Goal: Navigation & Orientation: Understand site structure

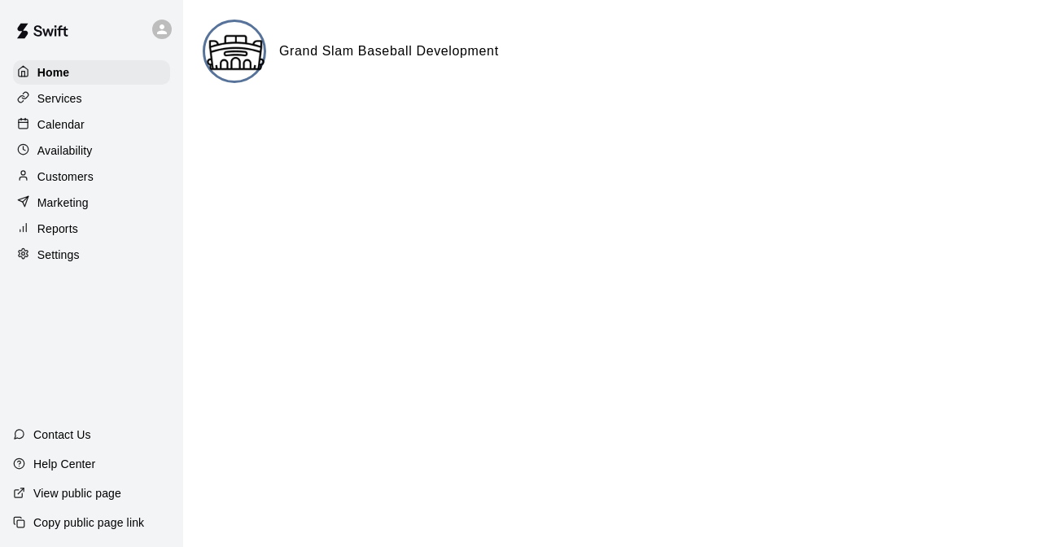
click at [50, 125] on p "Calendar" at bounding box center [60, 124] width 47 height 16
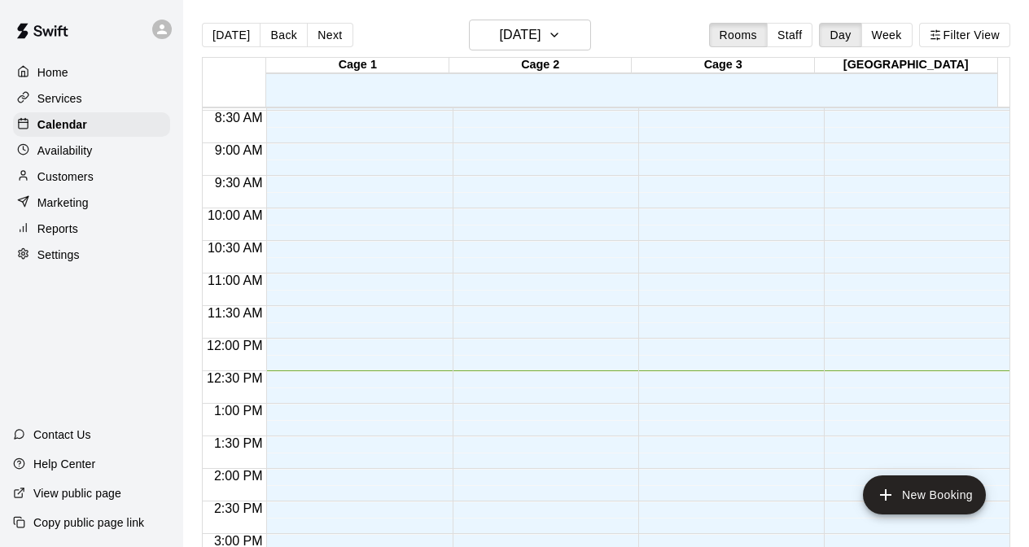
scroll to position [374, 0]
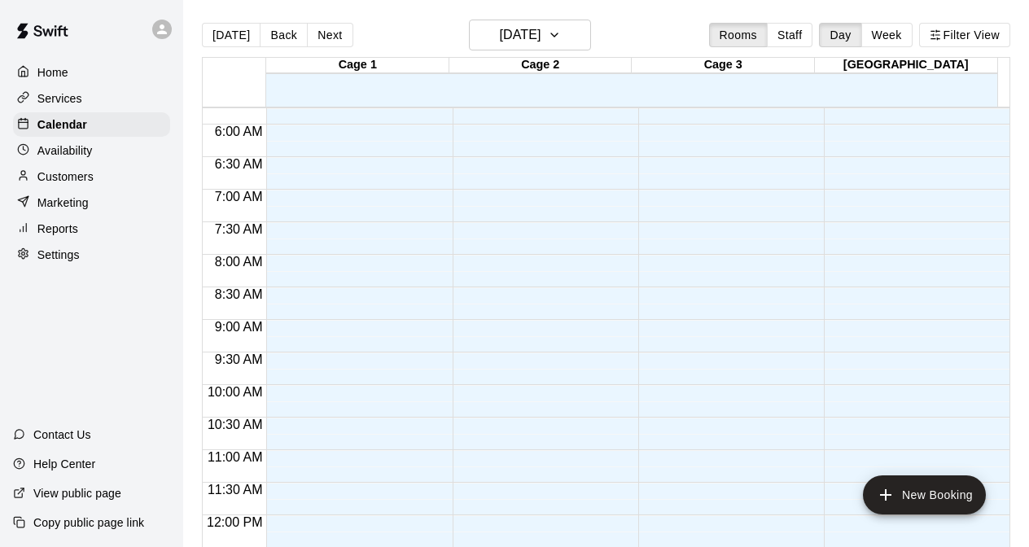
click at [76, 155] on p "Availability" at bounding box center [64, 150] width 55 height 16
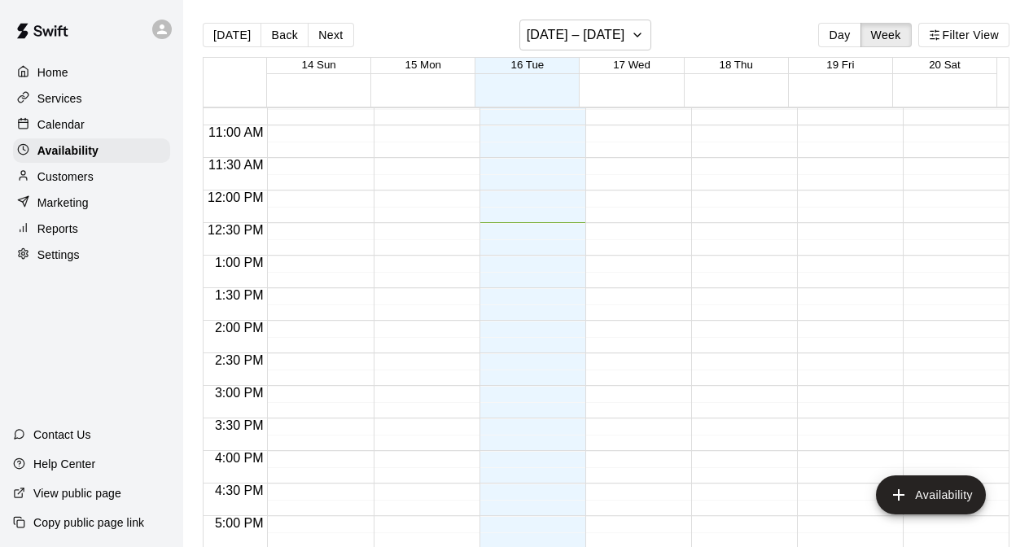
scroll to position [374, 0]
click at [69, 177] on p "Customers" at bounding box center [65, 176] width 56 height 16
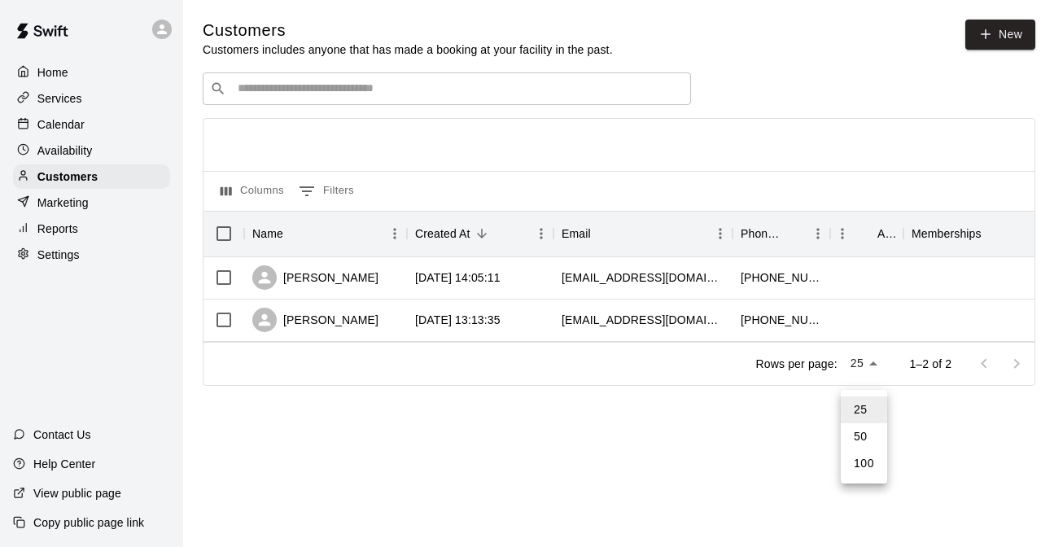
click at [873, 380] on body "Home Services Calendar Availability Customers Marketing Reports Settings Contac…" at bounding box center [520, 215] width 1041 height 431
click at [647, 430] on div at bounding box center [520, 273] width 1041 height 547
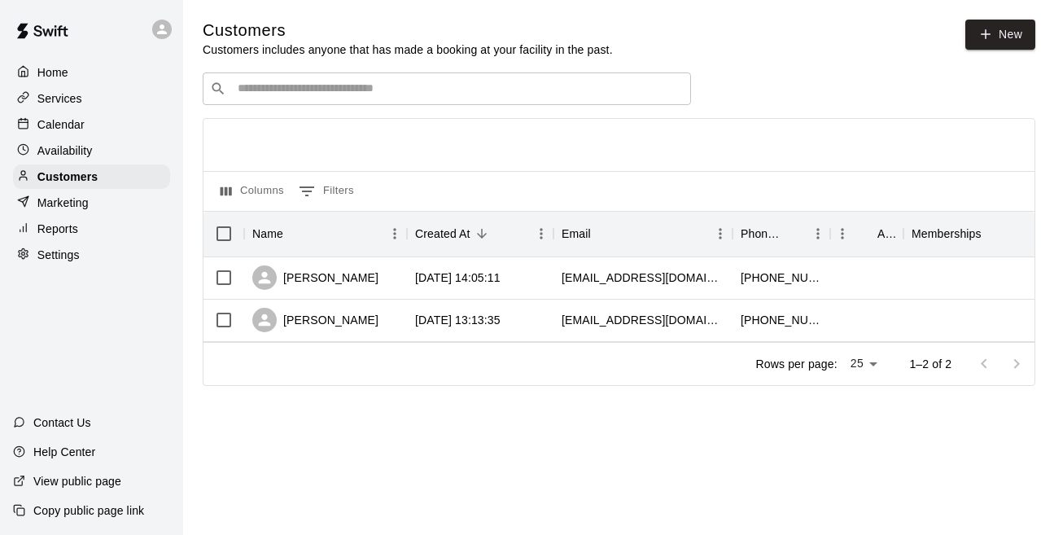
click at [57, 208] on p "Marketing" at bounding box center [62, 202] width 51 height 16
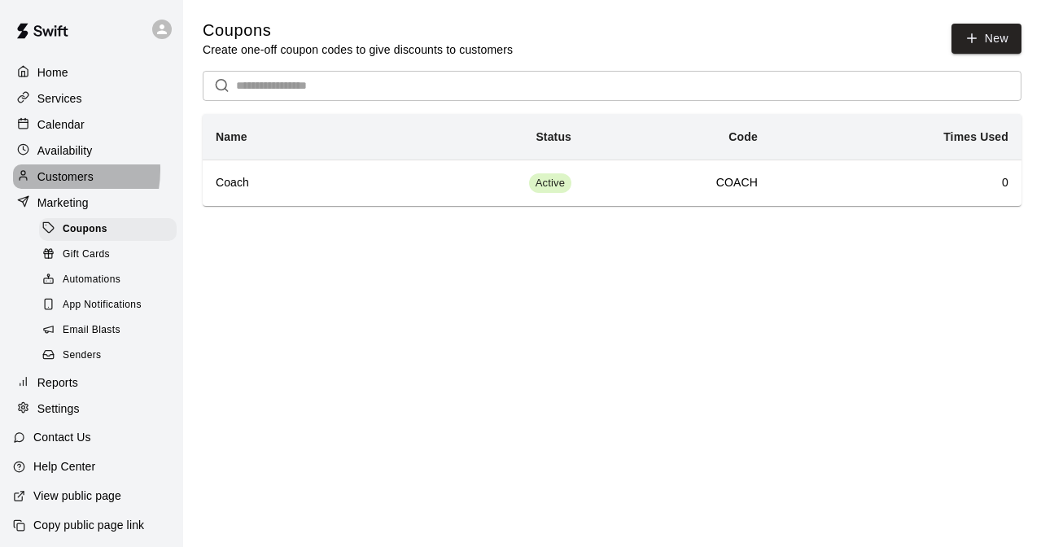
click at [46, 173] on p "Customers" at bounding box center [65, 176] width 56 height 16
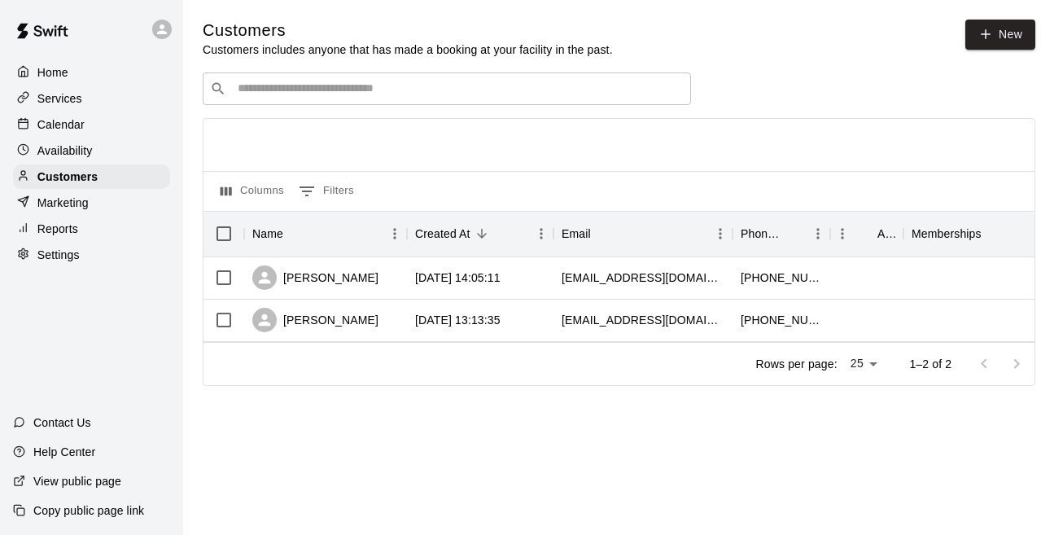
click at [53, 120] on p "Calendar" at bounding box center [60, 124] width 47 height 16
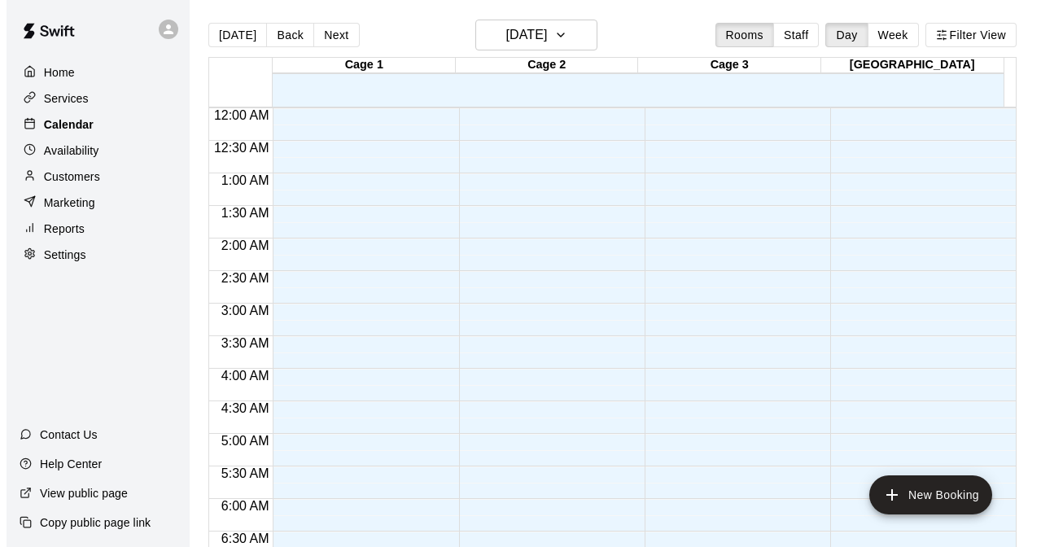
scroll to position [814, 0]
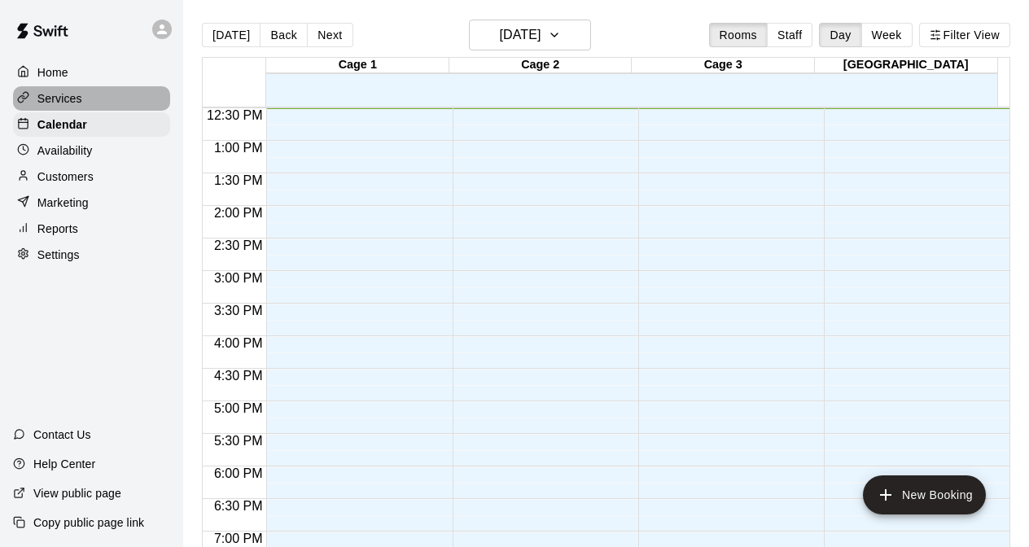
click at [63, 98] on p "Services" at bounding box center [59, 98] width 45 height 16
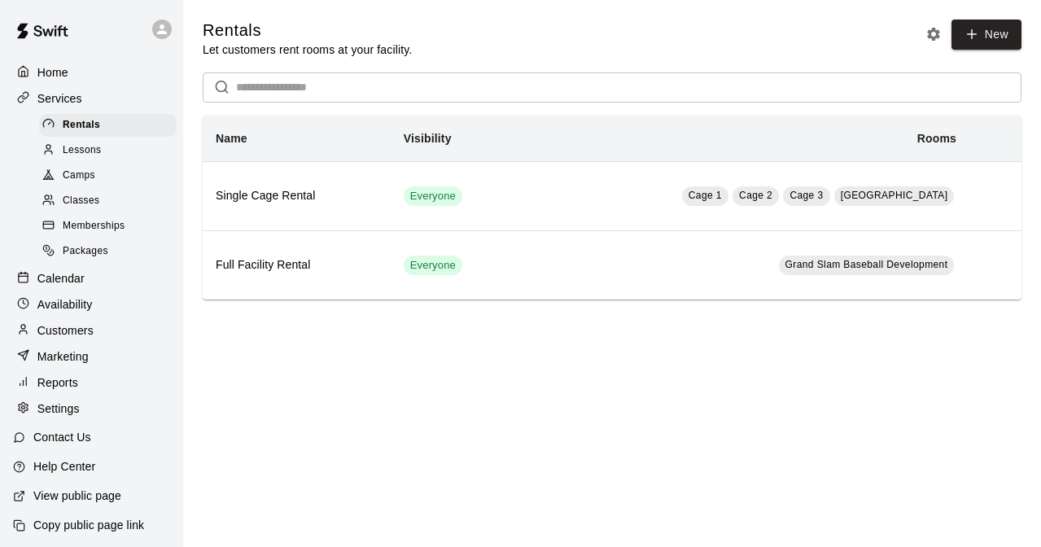
scroll to position [15, 0]
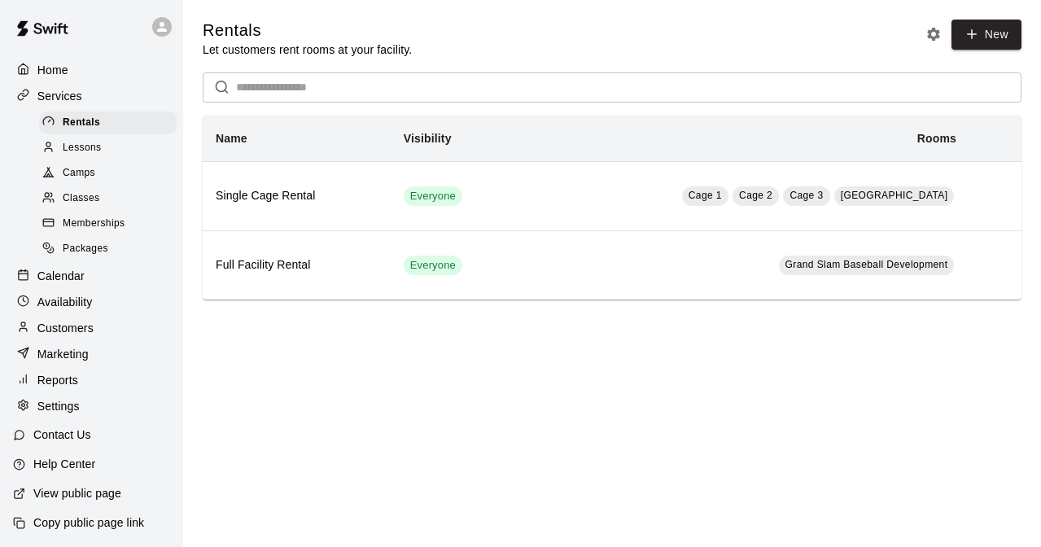
click at [38, 62] on p "Home" at bounding box center [52, 70] width 31 height 16
